Goal: Task Accomplishment & Management: Complete application form

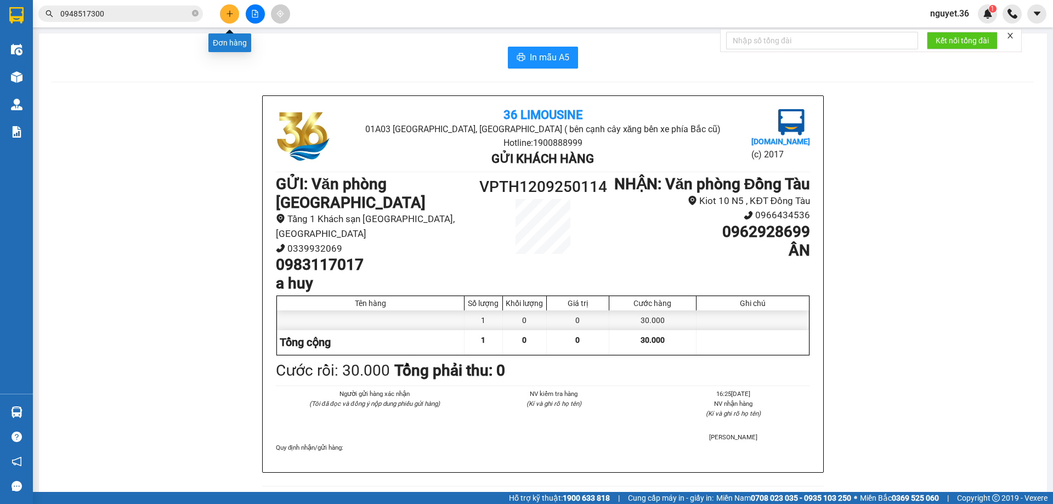
click at [228, 15] on icon "plus" at bounding box center [230, 14] width 8 height 8
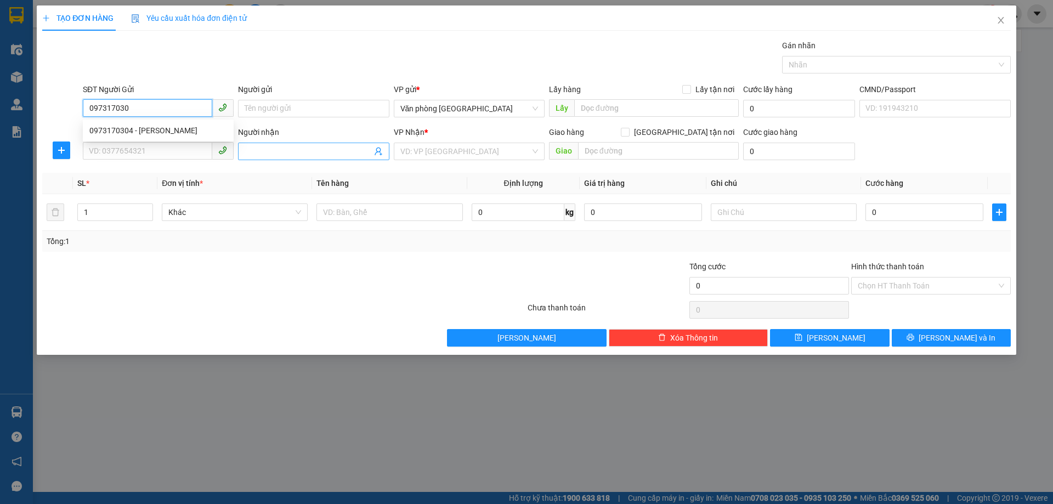
type input "0973170304"
click at [190, 133] on div "0973170304 - [PERSON_NAME]" at bounding box center [158, 130] width 138 height 12
type input "c hải"
type input "0973170304"
click at [169, 149] on input "SĐT Người Nhận" at bounding box center [147, 151] width 129 height 18
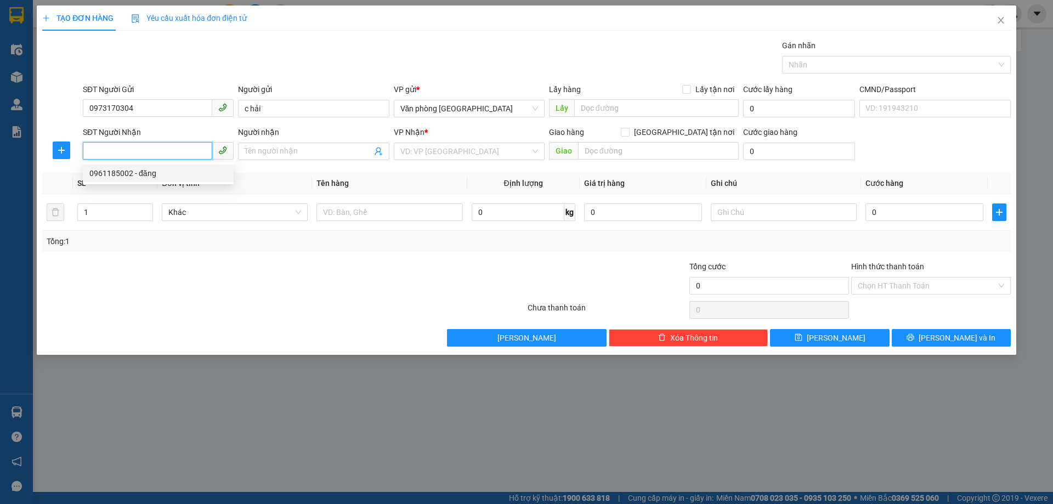
click at [186, 182] on div "0961185002 - đăng" at bounding box center [158, 174] width 151 height 18
type input "0961185002"
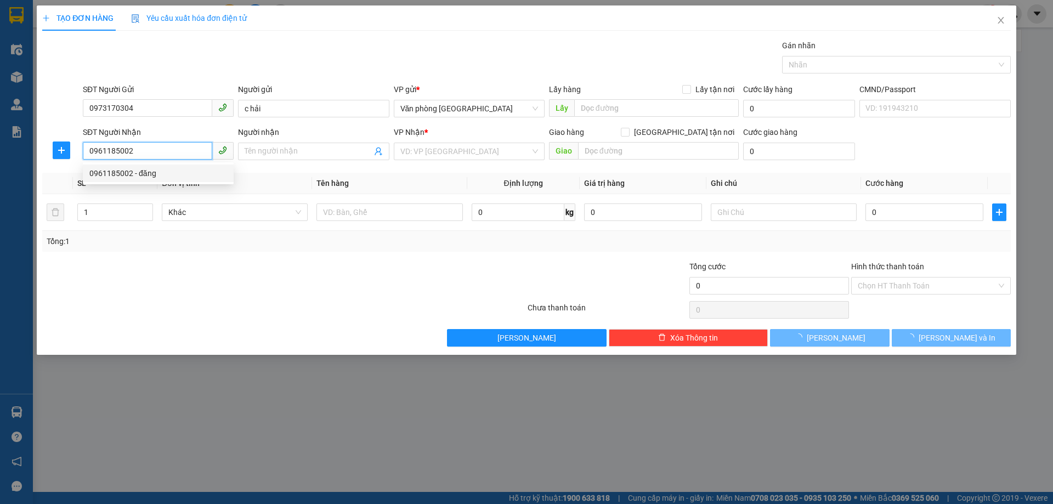
type input "đăng"
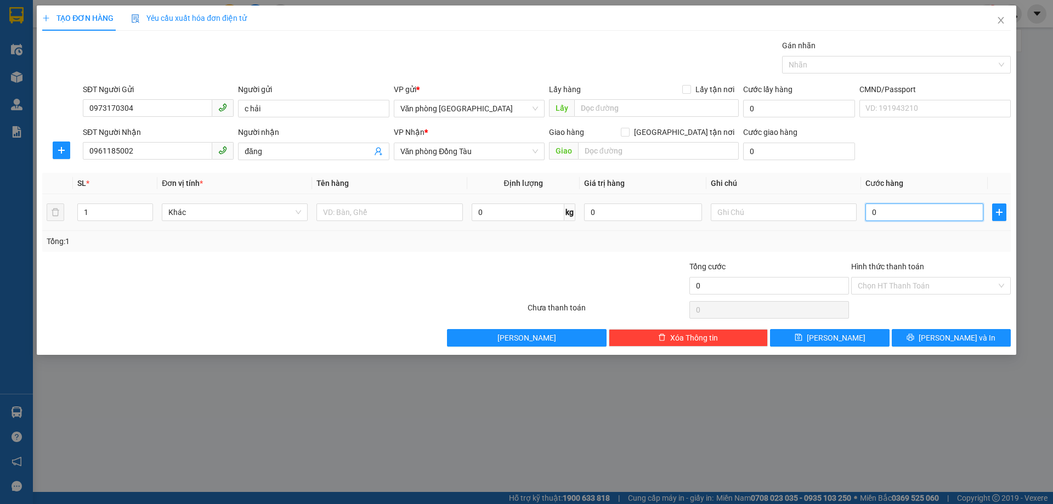
click at [893, 212] on input "0" at bounding box center [924, 212] width 118 height 18
type input "4"
type input "40"
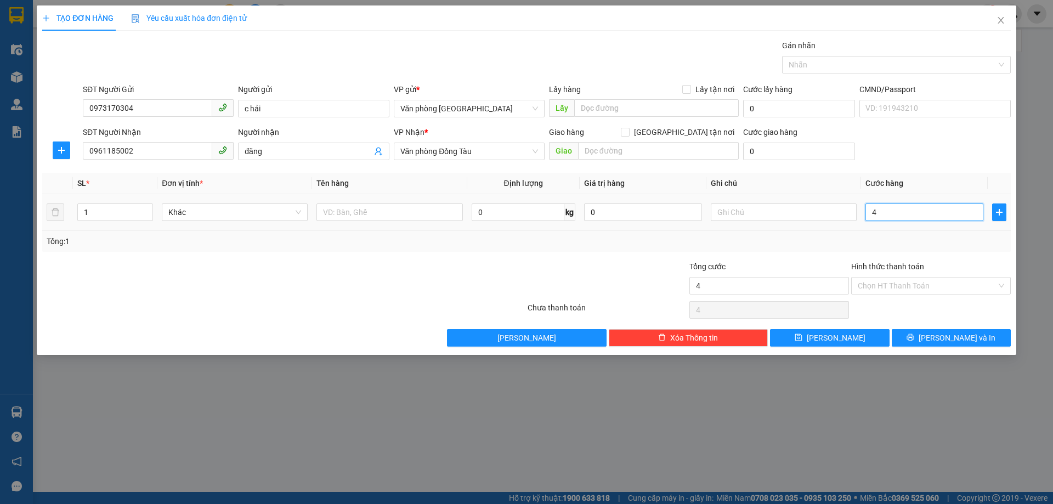
type input "40"
type input "400"
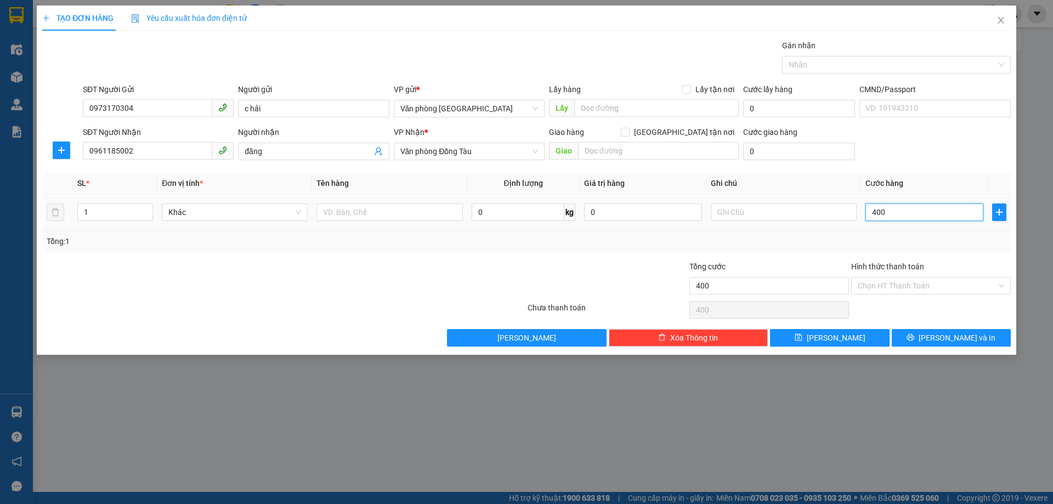
type input "4.000"
type input "40.000"
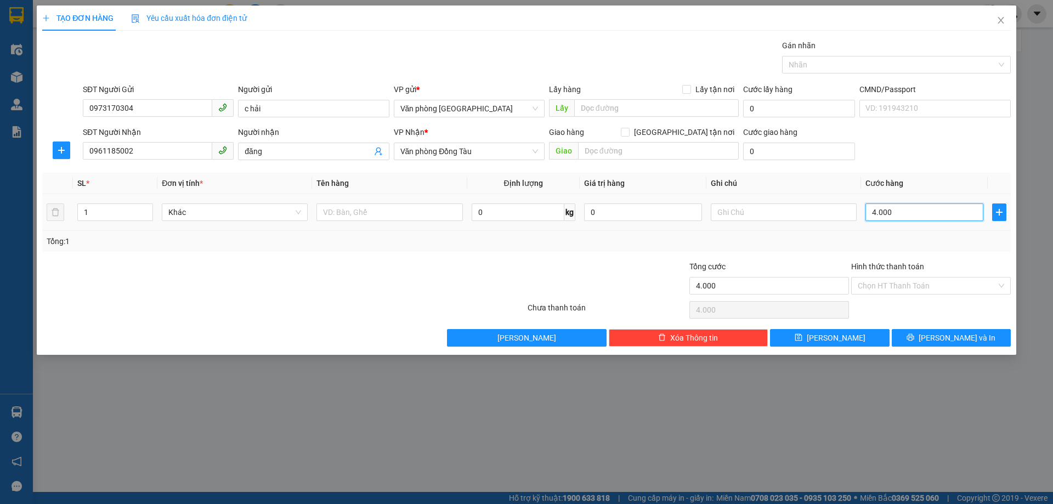
type input "40.000"
click at [972, 274] on div "Hình thức thanh toán" at bounding box center [931, 268] width 160 height 16
click at [956, 291] on input "Hình thức thanh toán" at bounding box center [927, 285] width 139 height 16
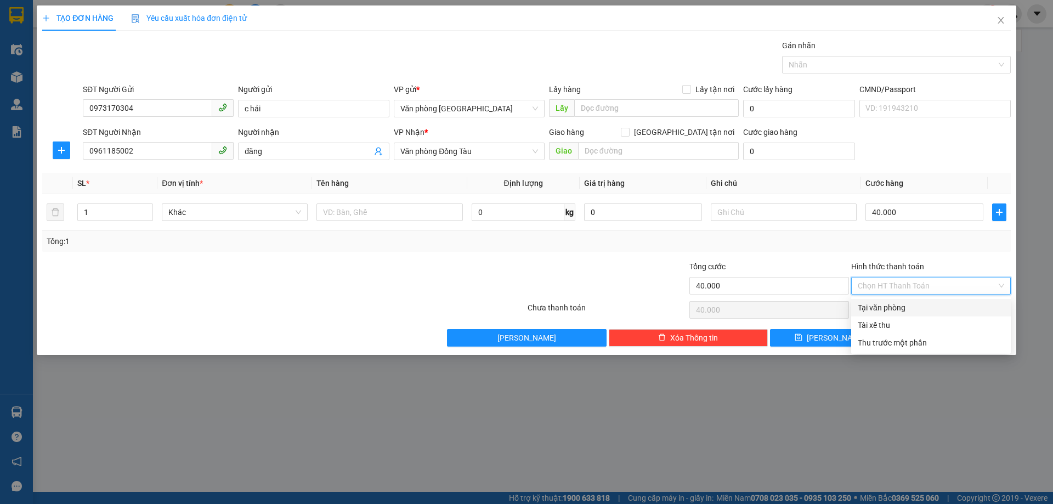
click at [911, 305] on div "Tại văn phòng" at bounding box center [931, 308] width 146 height 12
type input "0"
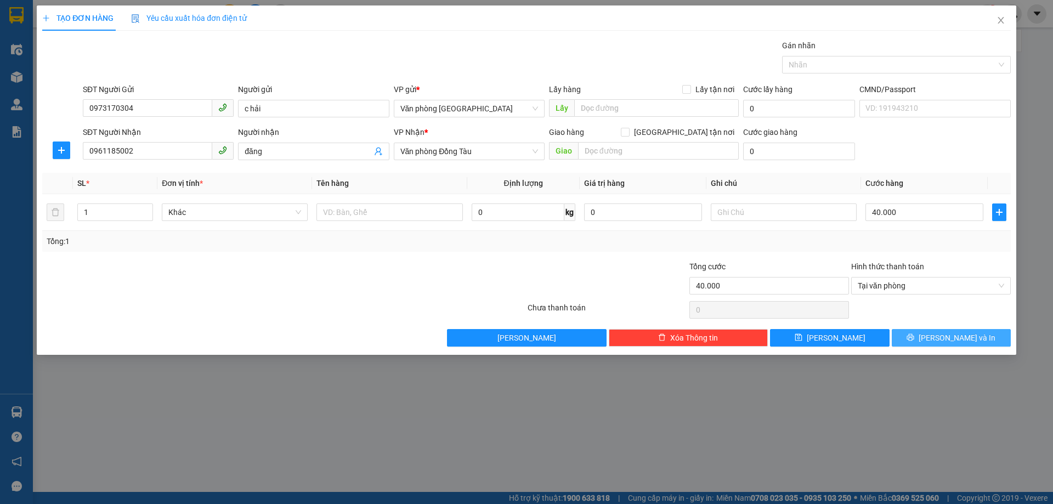
click at [941, 339] on button "[PERSON_NAME] và In" at bounding box center [951, 338] width 119 height 18
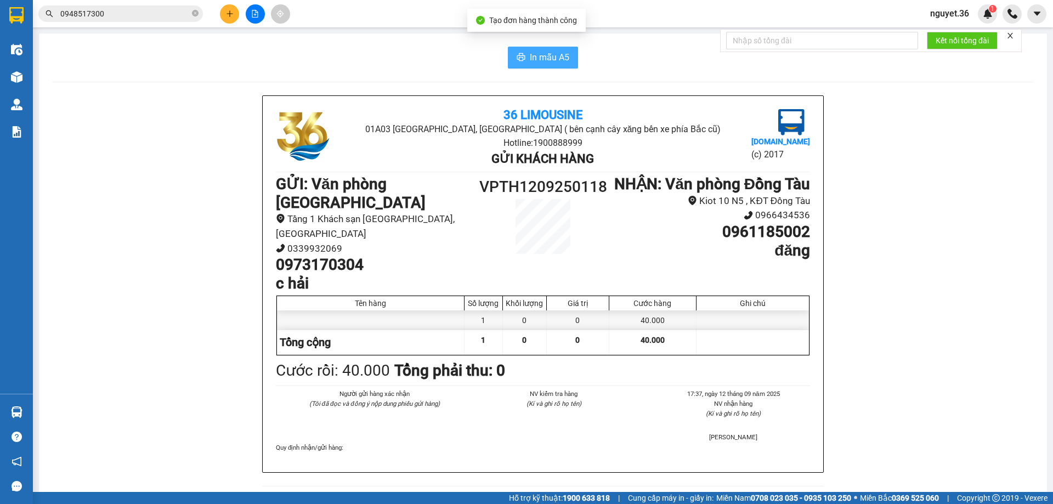
click at [557, 61] on span "In mẫu A5" at bounding box center [549, 57] width 39 height 14
click at [225, 20] on button at bounding box center [229, 13] width 19 height 19
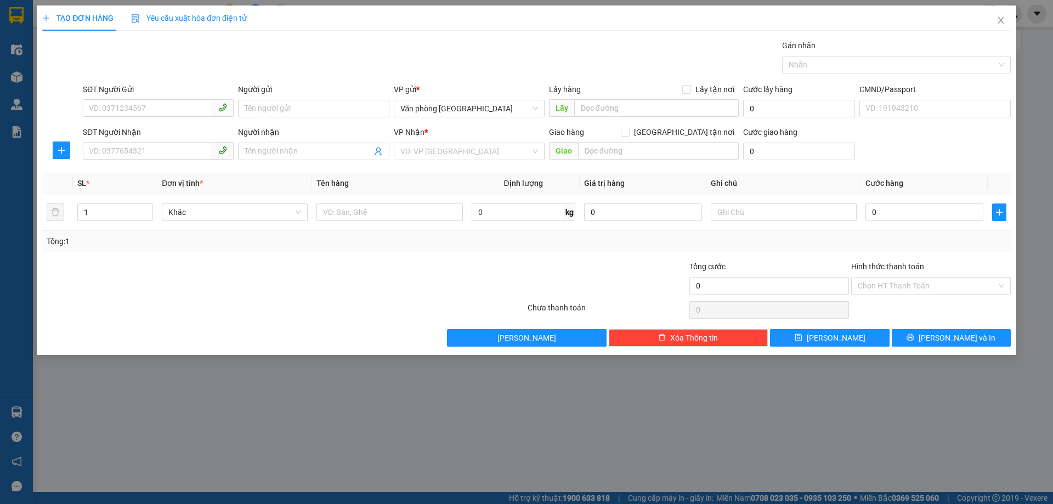
click at [151, 120] on div "SĐT Người Gửi VD: 0371234567" at bounding box center [158, 102] width 151 height 38
click at [121, 105] on input "SĐT Người Gửi" at bounding box center [147, 108] width 129 height 18
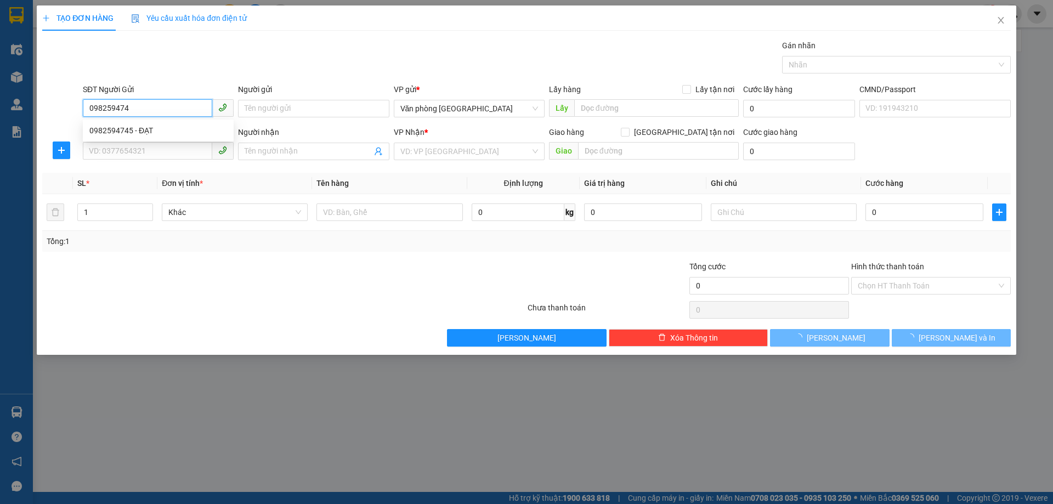
type input "0982594745"
click at [166, 129] on div "0982594745 - ĐẠT" at bounding box center [158, 130] width 138 height 12
type input "ĐẠT"
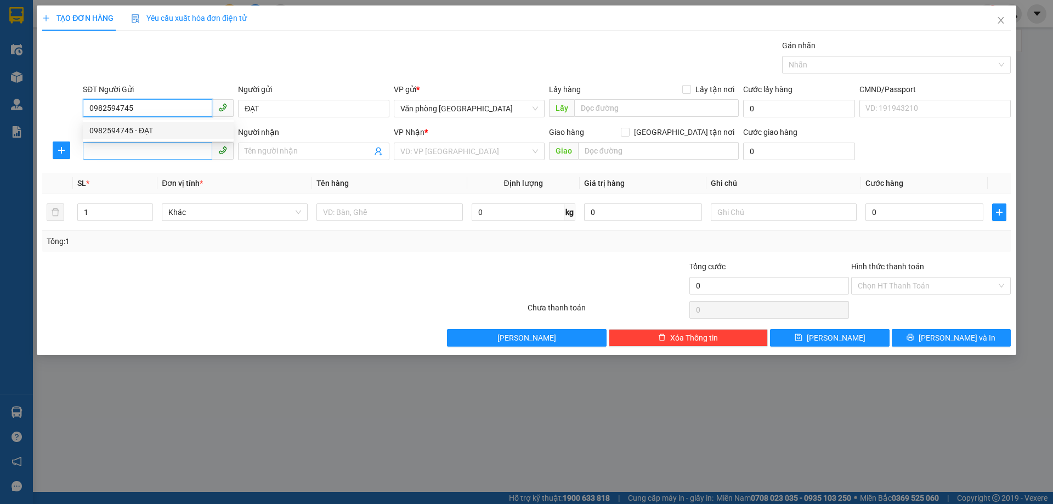
type input "0982594745"
click at [164, 149] on input "SĐT Người Nhận" at bounding box center [147, 151] width 129 height 18
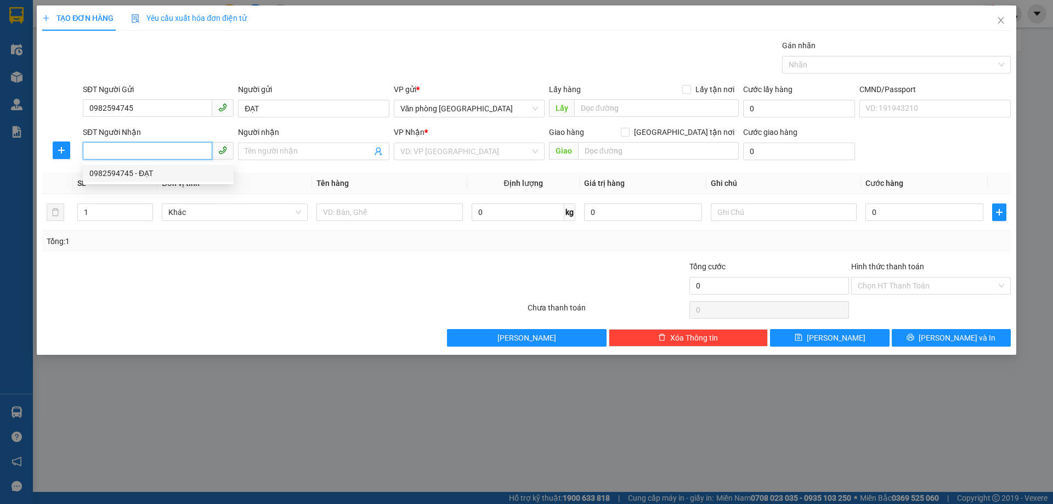
click at [156, 172] on div "0982594745 - ĐẠT" at bounding box center [158, 173] width 138 height 12
type input "0982594745"
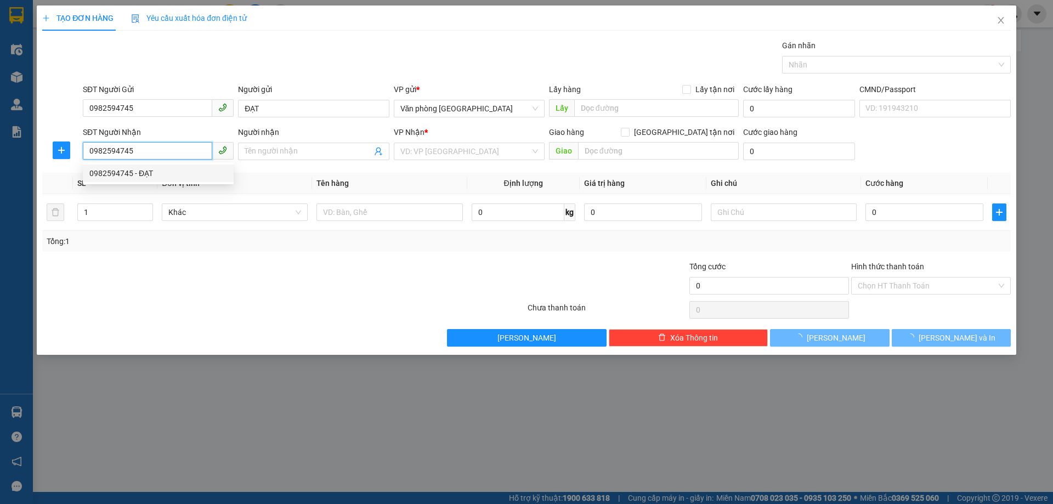
type input "ĐẠT"
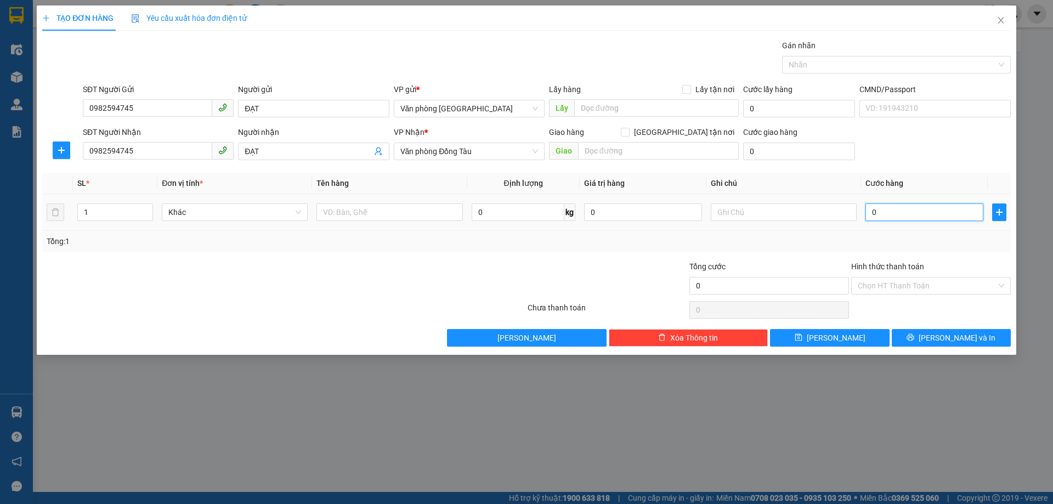
click at [883, 211] on input "0" at bounding box center [924, 212] width 118 height 18
type input "3"
type input "30"
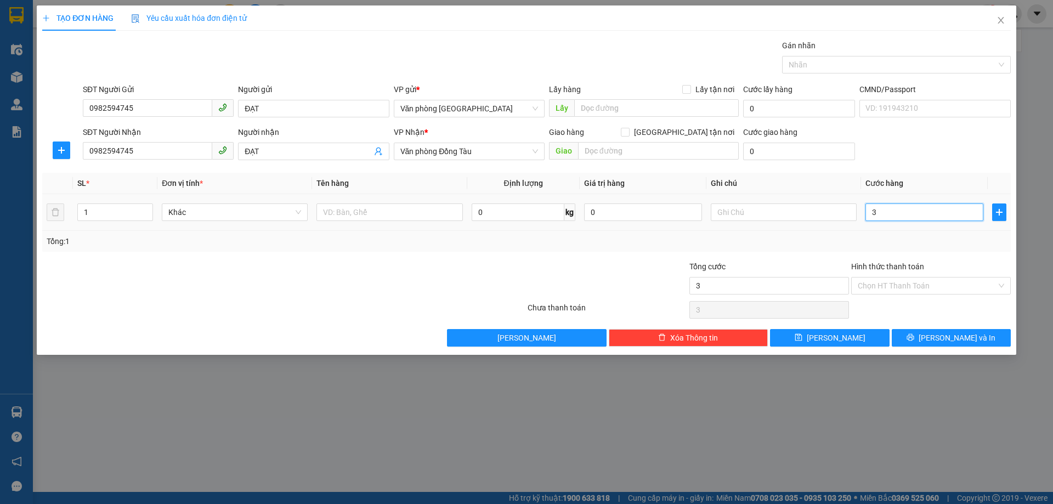
type input "30"
type input "300"
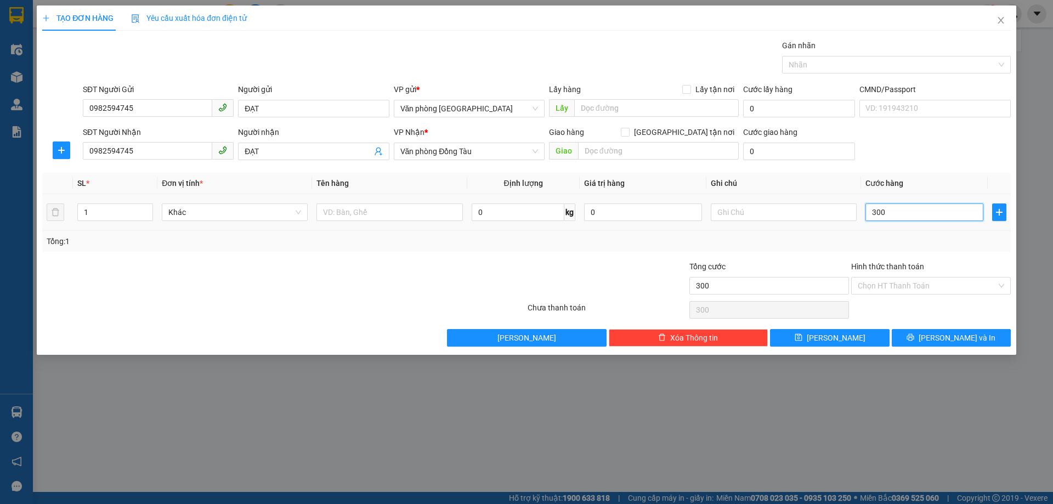
type input "3.000"
type input "30.000"
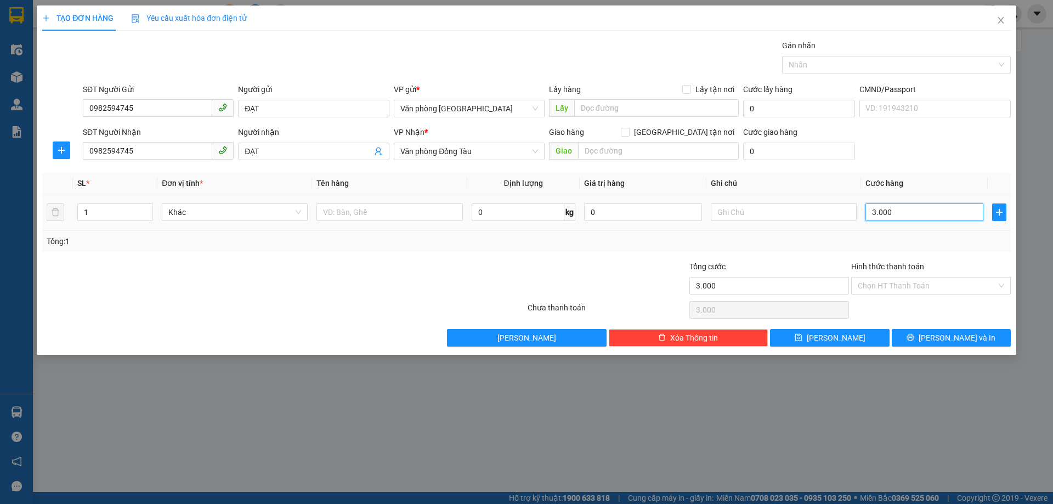
type input "30.000"
click at [894, 284] on input "Hình thức thanh toán" at bounding box center [927, 285] width 139 height 16
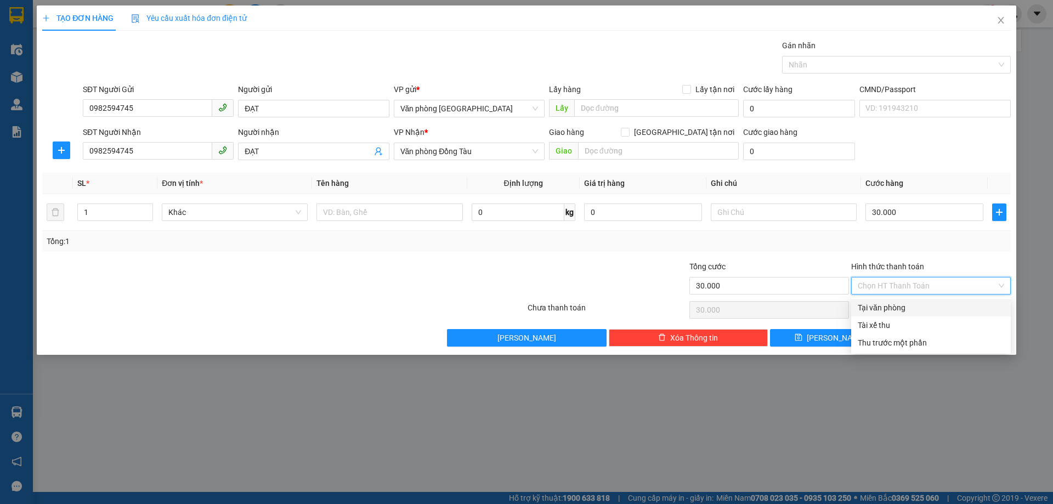
click at [899, 310] on div "Tại văn phòng" at bounding box center [931, 308] width 146 height 12
type input "0"
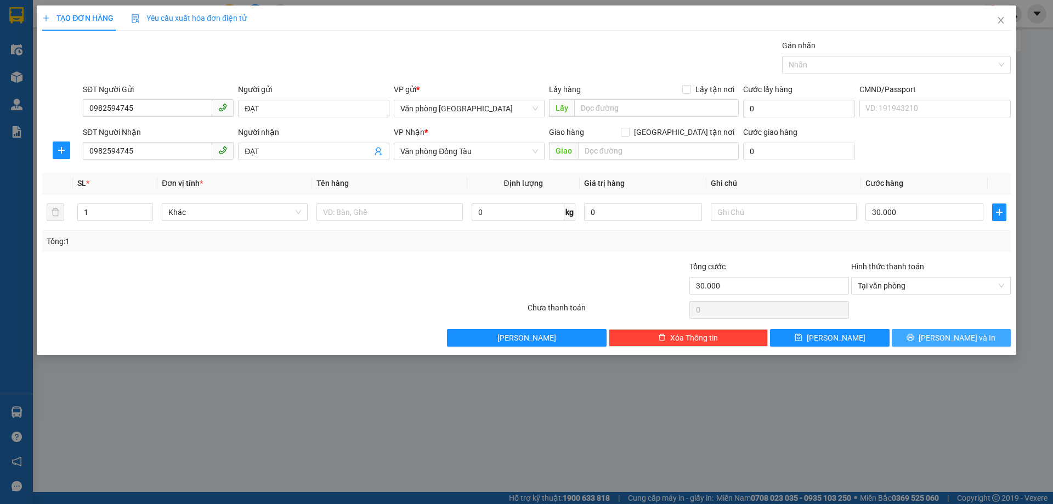
click at [912, 339] on button "[PERSON_NAME] và In" at bounding box center [951, 338] width 119 height 18
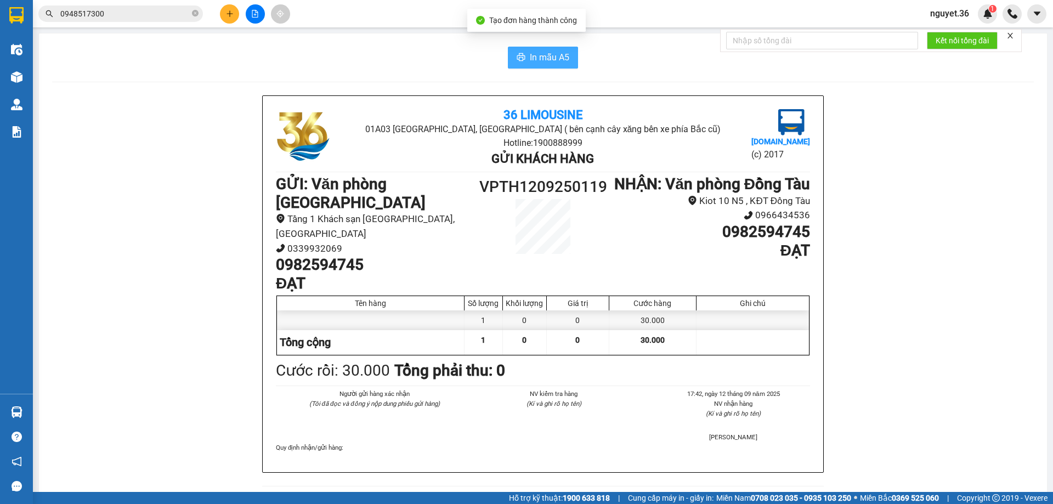
click at [540, 63] on span "In mẫu A5" at bounding box center [549, 57] width 39 height 14
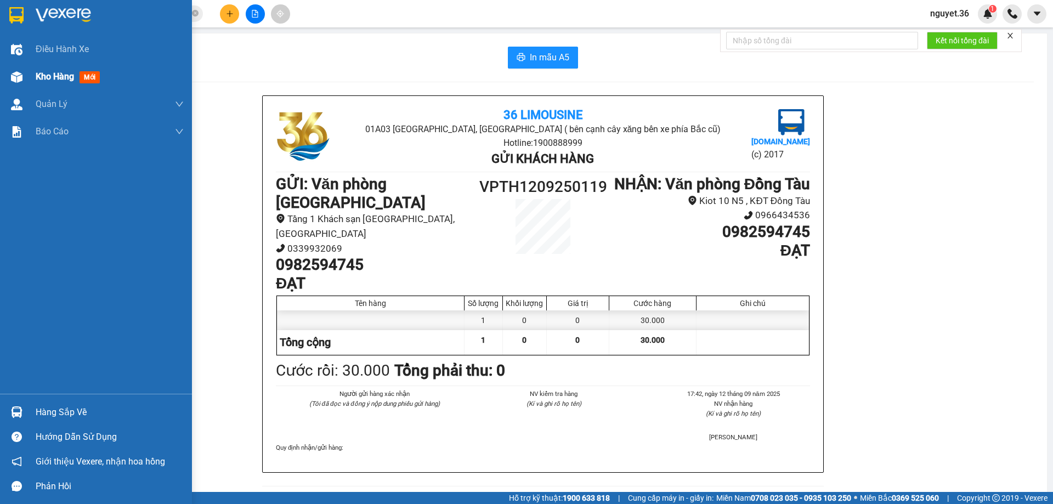
click at [71, 81] on span "Kho hàng" at bounding box center [55, 76] width 38 height 10
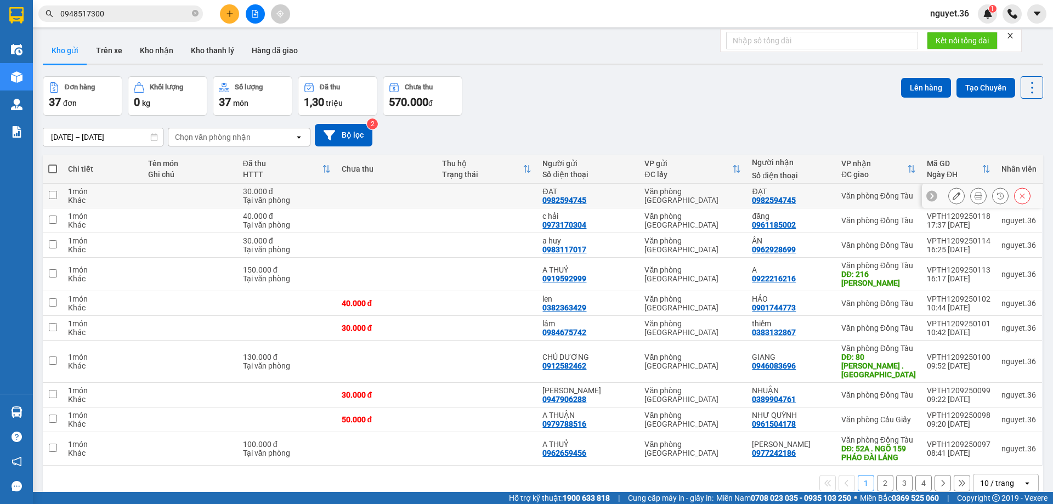
click at [953, 199] on icon at bounding box center [957, 196] width 8 height 8
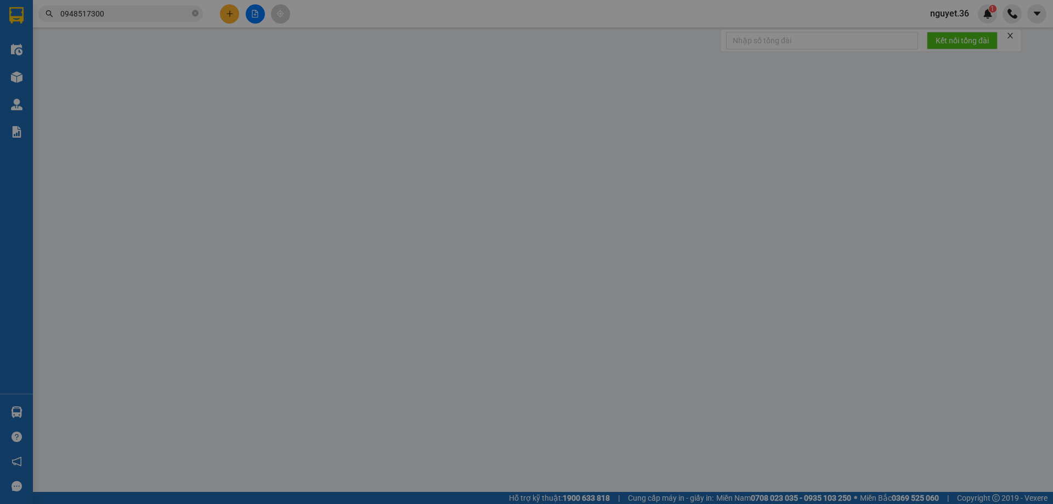
type input "0982594745"
type input "ĐẠT"
type input "0982594745"
type input "ĐẠT"
type input "30.000"
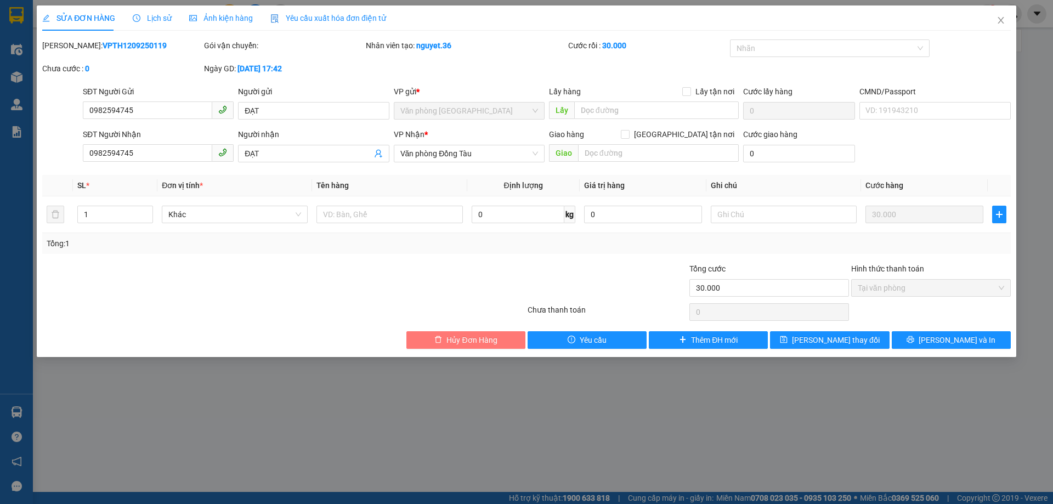
click at [512, 340] on button "Hủy Đơn Hàng" at bounding box center [465, 340] width 119 height 18
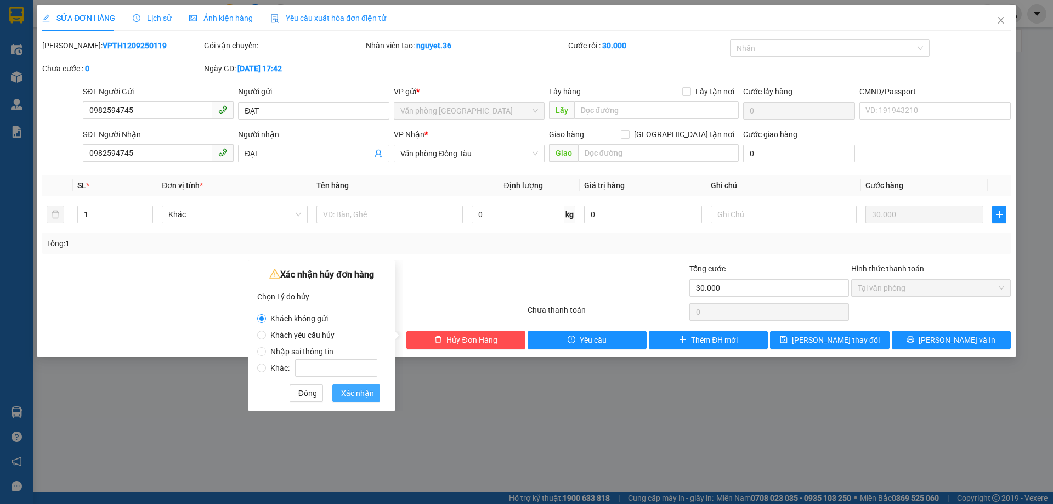
click at [359, 400] on button "Xác nhận" at bounding box center [356, 393] width 48 height 18
